Goal: Task Accomplishment & Management: Use online tool/utility

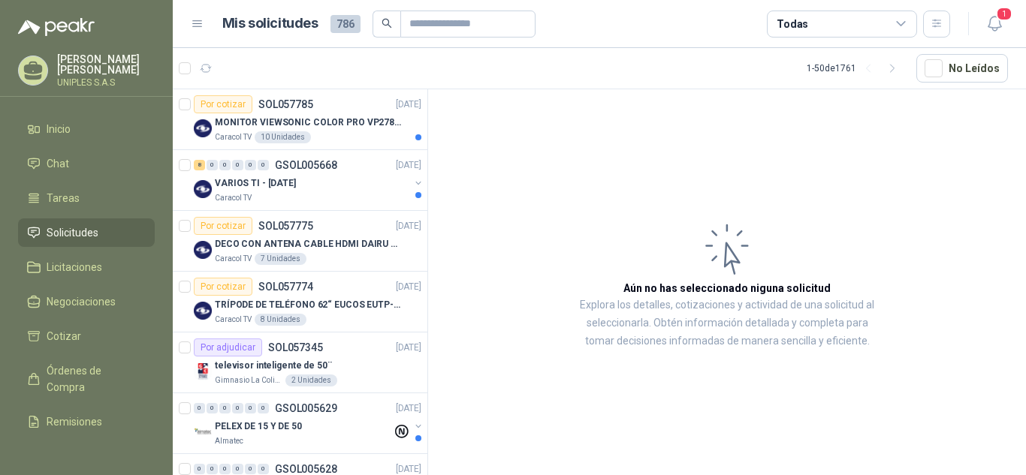
click at [900, 25] on icon at bounding box center [900, 24] width 8 height 4
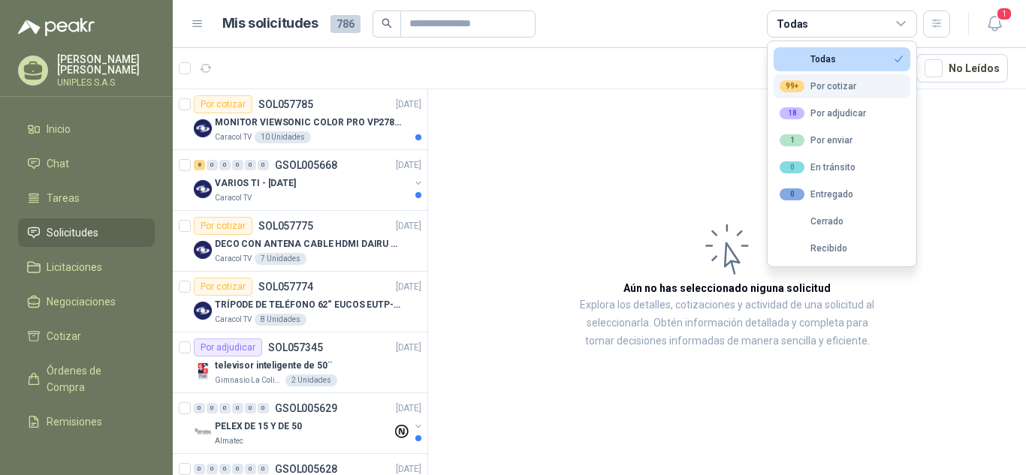
click at [842, 86] on div "99+ Por cotizar" at bounding box center [817, 86] width 77 height 12
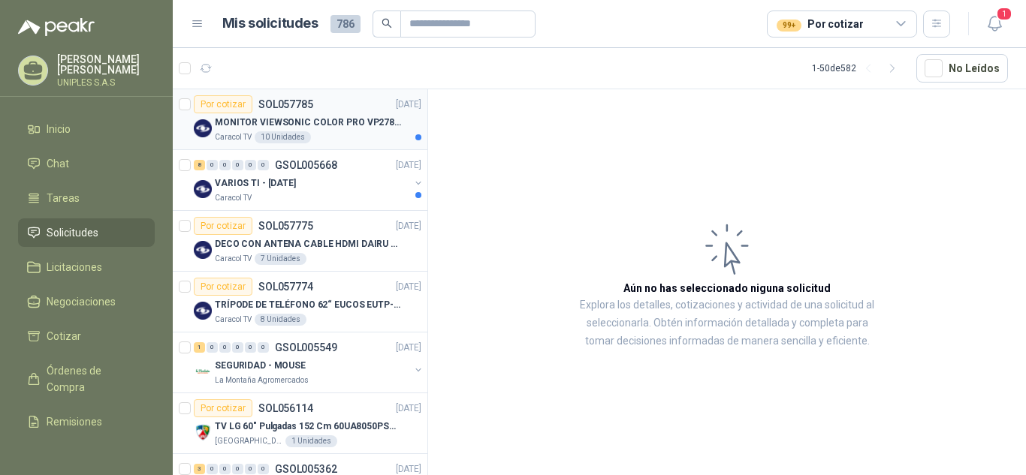
click at [288, 99] on p "SOL057785" at bounding box center [285, 104] width 55 height 11
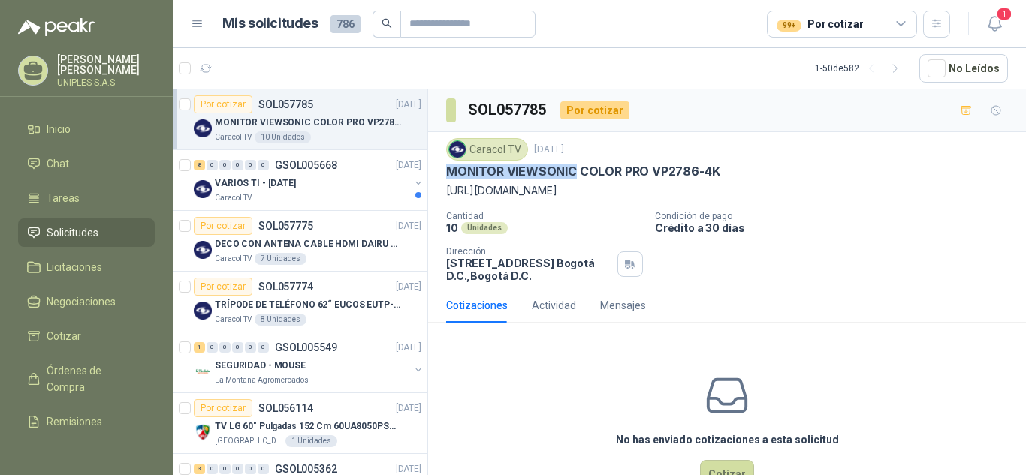
drag, startPoint x: 562, startPoint y: 170, endPoint x: 443, endPoint y: 170, distance: 118.6
click at [436, 170] on div "Caracol TV [DATE] MONITOR VIEWSONIC COLOR PRO VP2786-4K [URL][DOMAIN_NAME] Cant…" at bounding box center [727, 210] width 598 height 156
copy p "MONITOR VIEWSONIC"
drag, startPoint x: 695, startPoint y: 171, endPoint x: 649, endPoint y: 172, distance: 45.1
click at [649, 172] on p "MONITOR VIEWSONIC COLOR PRO VP2786-4K" at bounding box center [582, 172] width 273 height 16
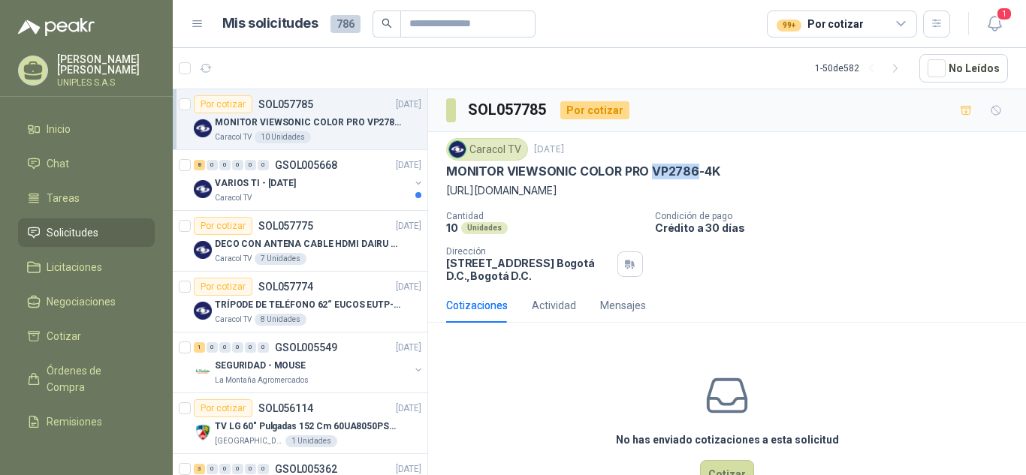
copy p "VP2786"
click at [843, 182] on p "[URL][DOMAIN_NAME]" at bounding box center [727, 190] width 562 height 17
drag, startPoint x: 574, startPoint y: 168, endPoint x: 460, endPoint y: 203, distance: 119.5
click at [435, 172] on div "Caracol TV [DATE] MONITOR VIEWSONIC COLOR PRO VP2786-4K [URL][DOMAIN_NAME] Cant…" at bounding box center [727, 210] width 598 height 156
copy p "MONITOR VIEWSONIC"
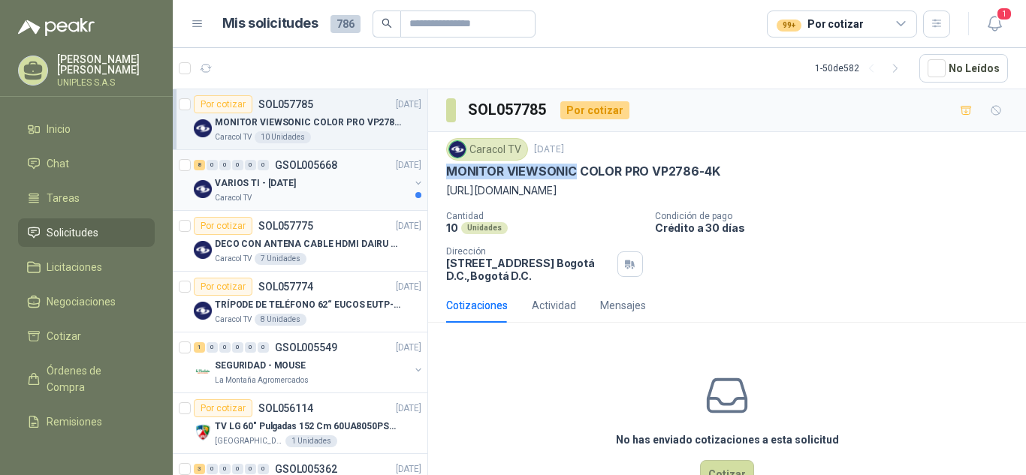
click at [309, 161] on p "GSOL005668" at bounding box center [306, 165] width 62 height 11
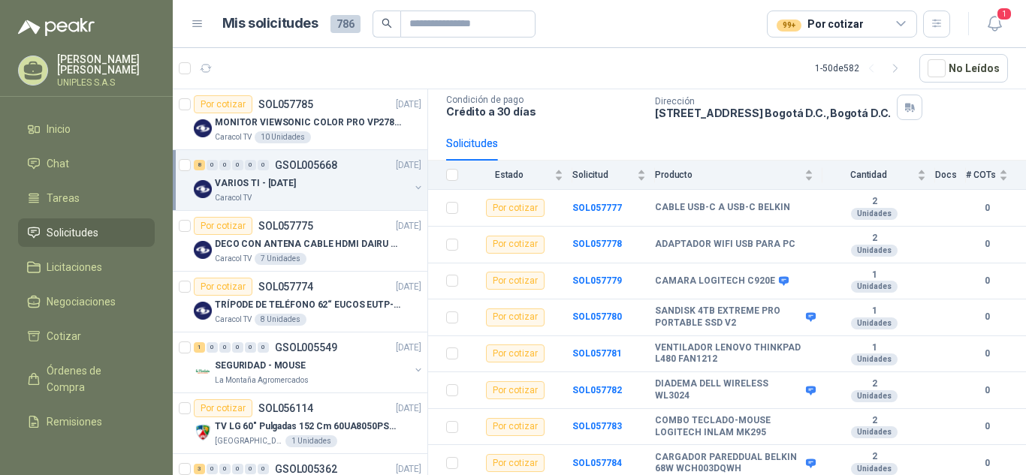
scroll to position [101, 0]
click at [293, 226] on p "SOL057775" at bounding box center [285, 226] width 55 height 11
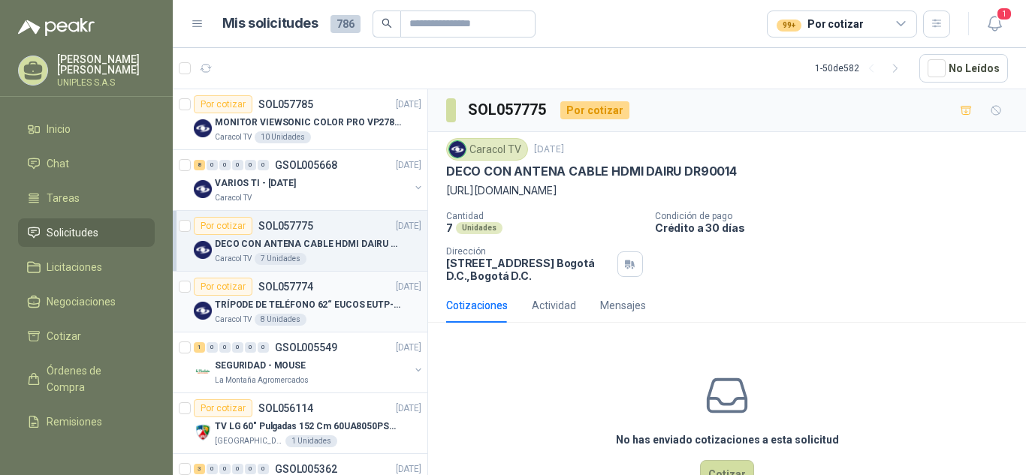
click at [299, 285] on p "SOL057774" at bounding box center [285, 287] width 55 height 11
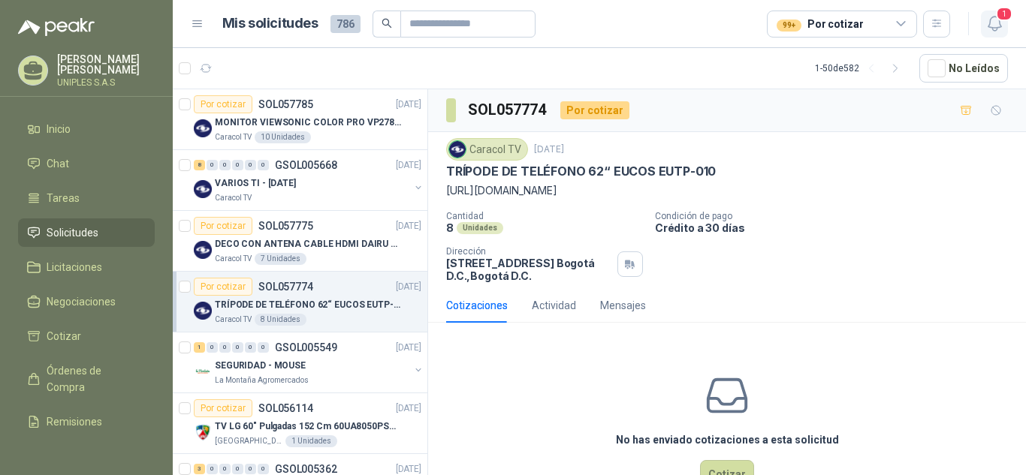
click at [996, 25] on icon "button" at bounding box center [994, 23] width 19 height 19
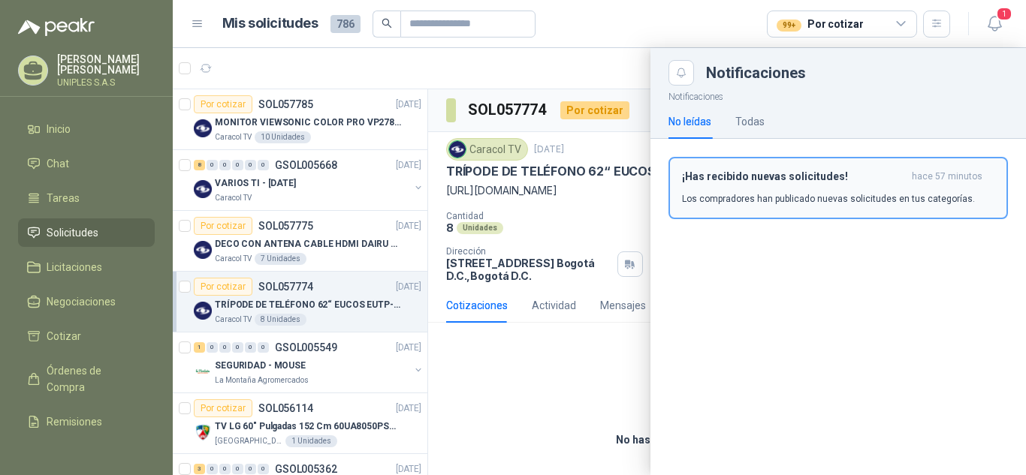
click at [816, 188] on div "¡Has recibido nuevas solicitudes! hace 57 minutos Los compradores han publicado…" at bounding box center [838, 187] width 312 height 35
